Goal: Transaction & Acquisition: Purchase product/service

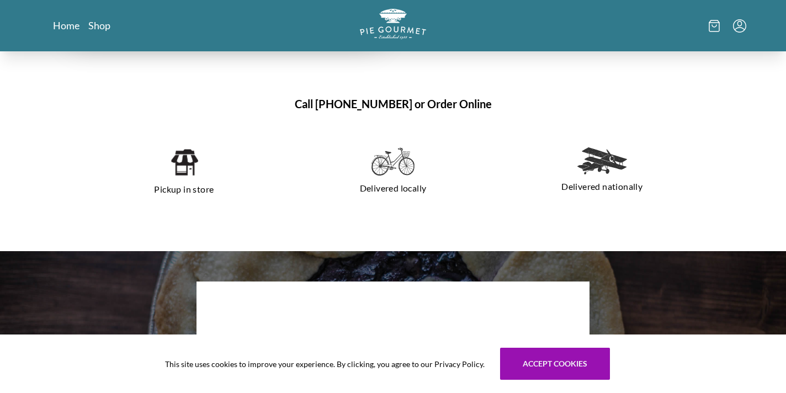
scroll to position [740, 0]
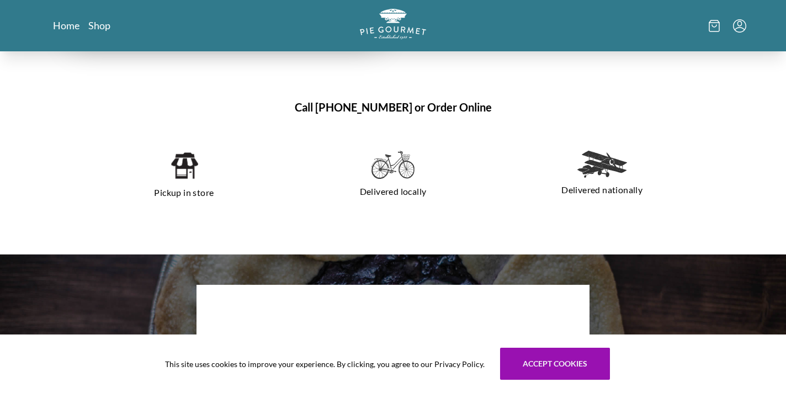
click at [399, 178] on img at bounding box center [392, 165] width 43 height 29
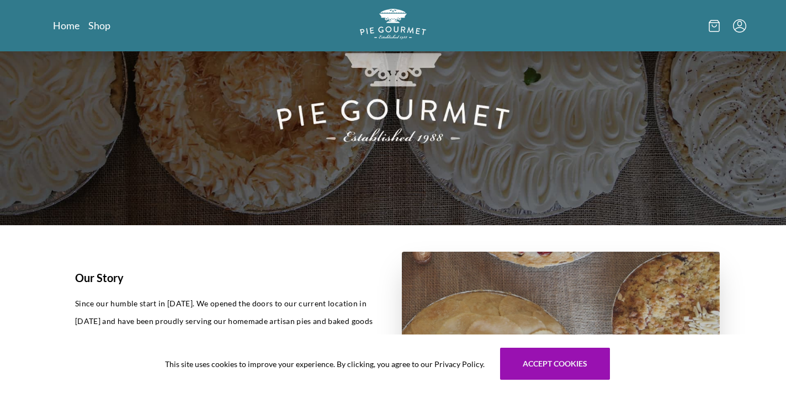
scroll to position [0, 0]
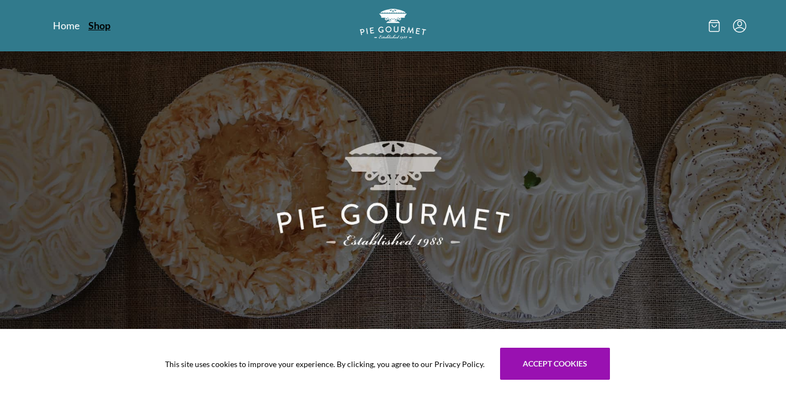
click at [101, 28] on link "Shop" at bounding box center [99, 25] width 22 height 13
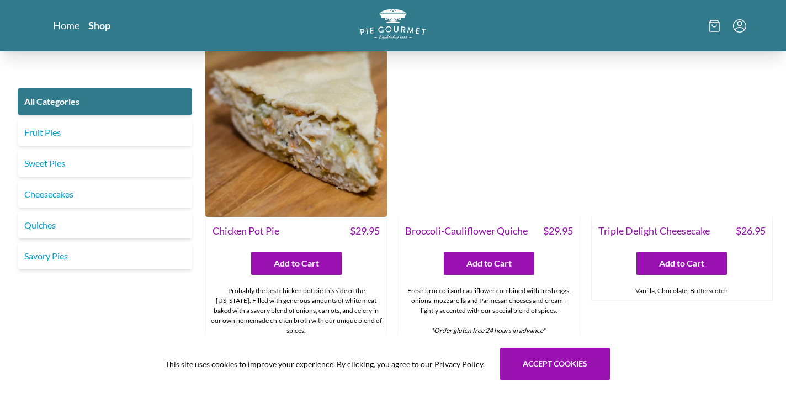
scroll to position [1588, 0]
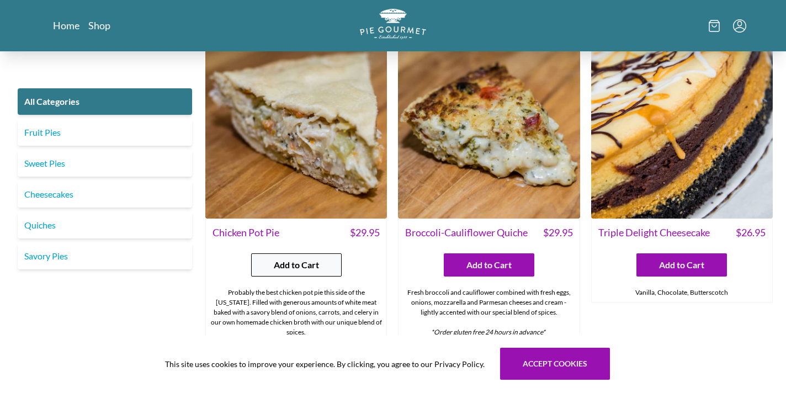
click at [298, 258] on button "Add to Cart" at bounding box center [296, 264] width 90 height 23
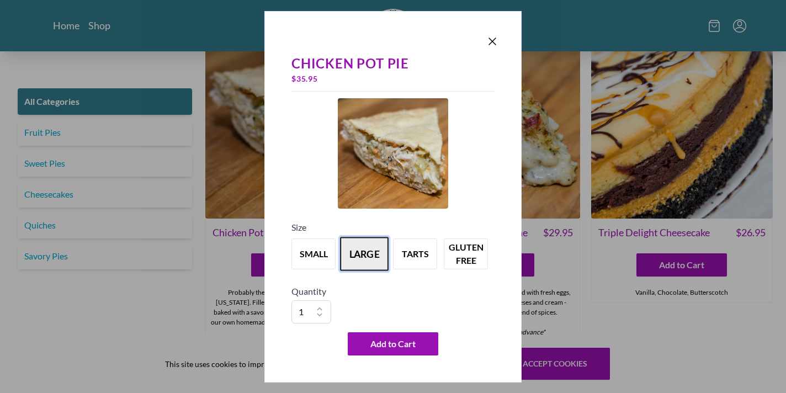
click at [359, 262] on button "large" at bounding box center [364, 254] width 49 height 34
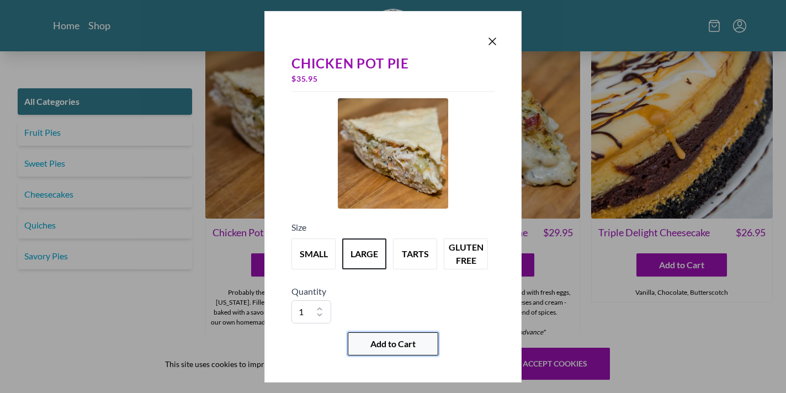
click at [407, 348] on span "Add to Cart" at bounding box center [392, 343] width 45 height 13
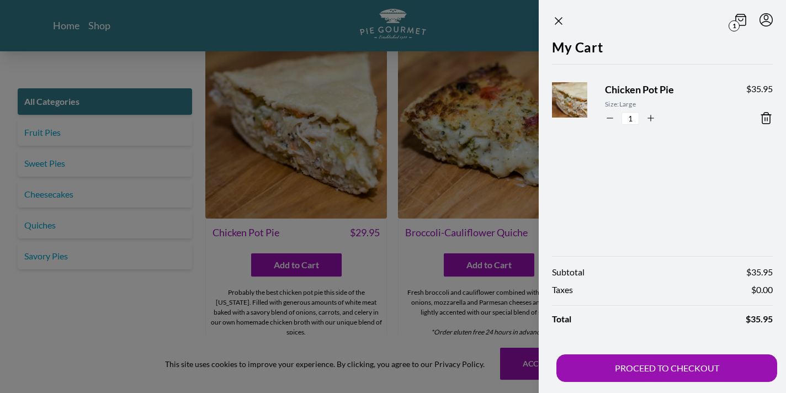
click at [81, 162] on div at bounding box center [393, 196] width 786 height 393
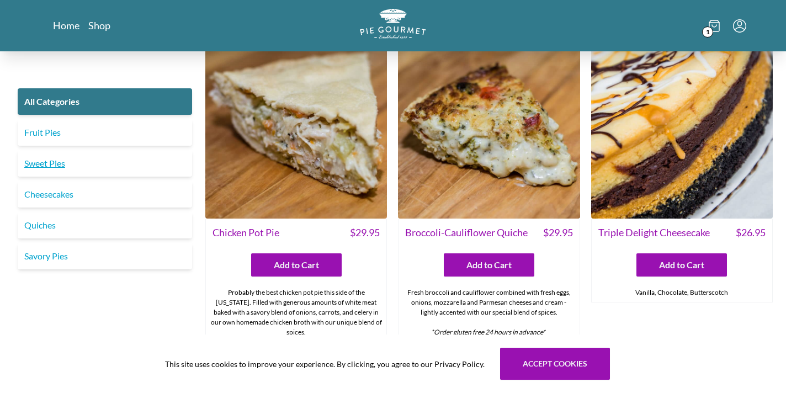
click at [52, 162] on link "Sweet Pies" at bounding box center [105, 163] width 174 height 26
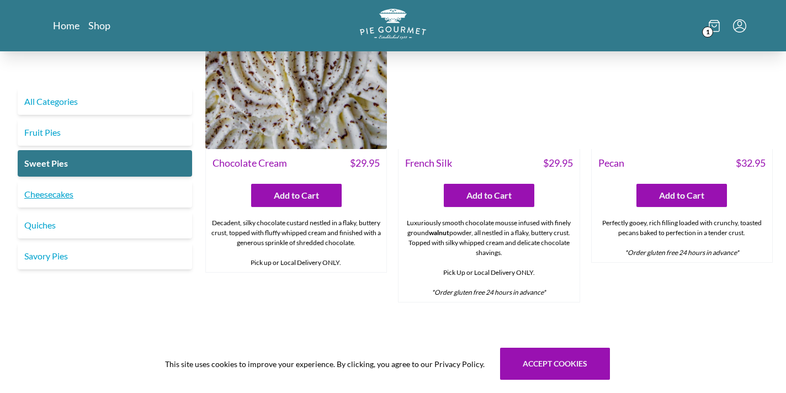
scroll to position [816, 0]
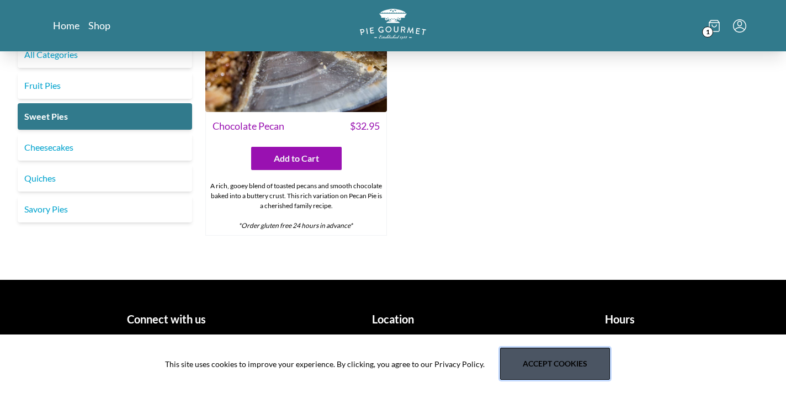
click at [508, 375] on button "Accept cookies" at bounding box center [555, 364] width 110 height 32
